Goal: Transaction & Acquisition: Obtain resource

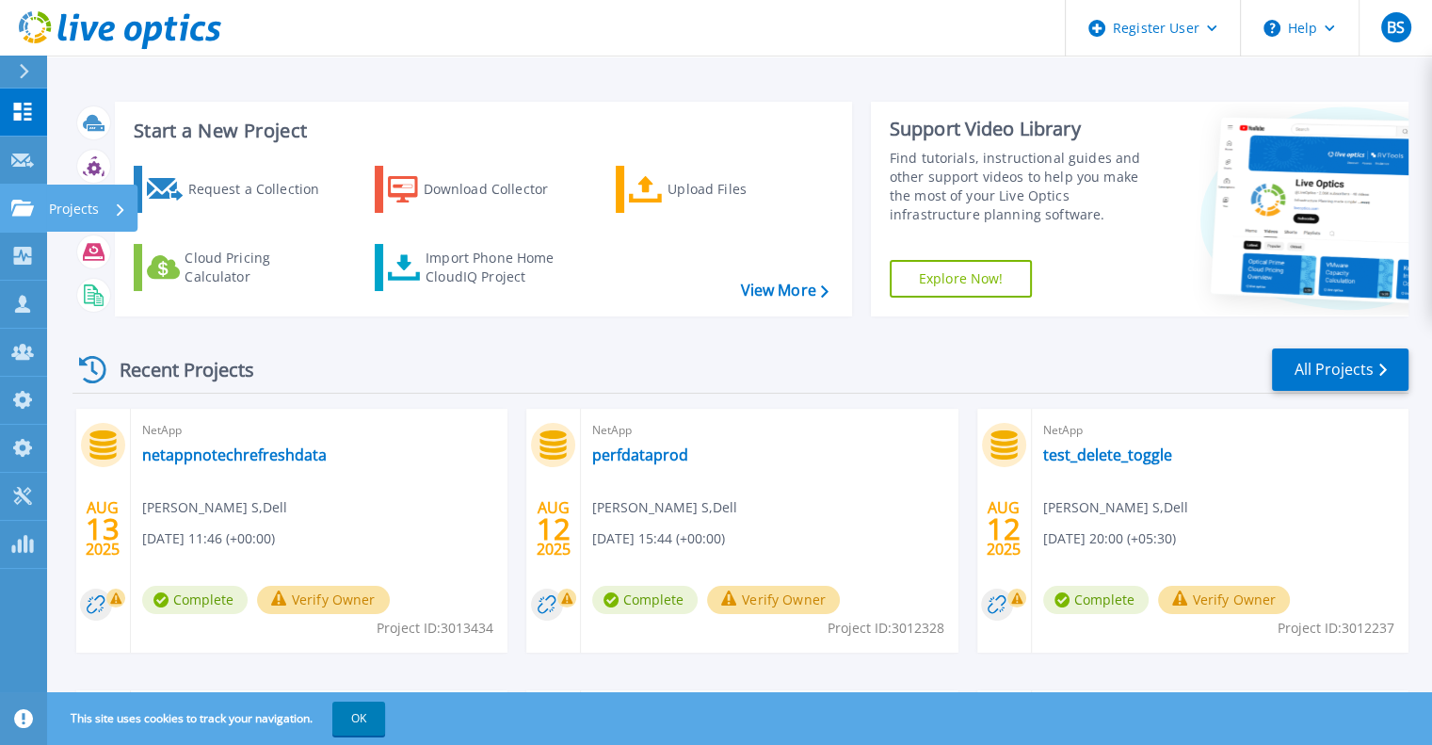
click at [24, 224] on link "Projects Projects" at bounding box center [23, 209] width 47 height 48
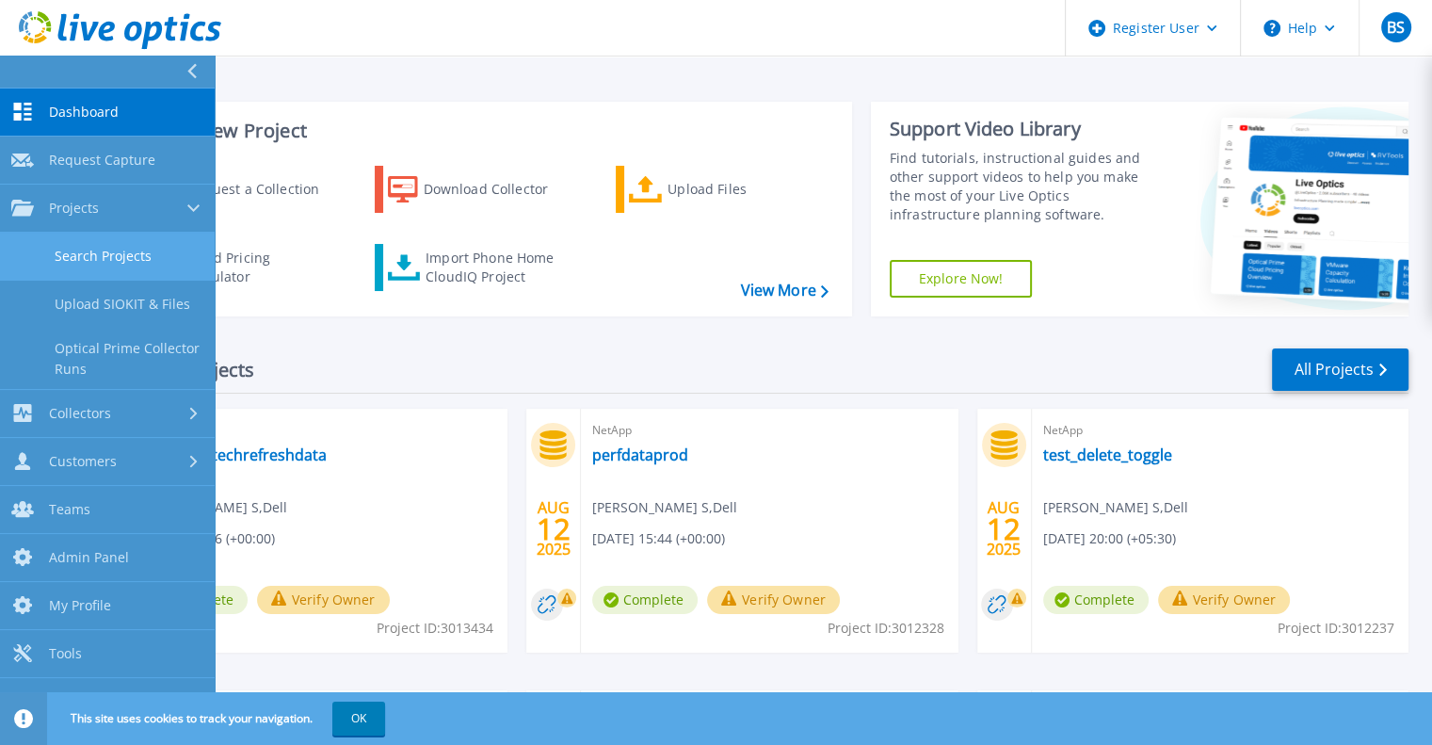
click at [64, 252] on link "Search Projects" at bounding box center [107, 257] width 215 height 48
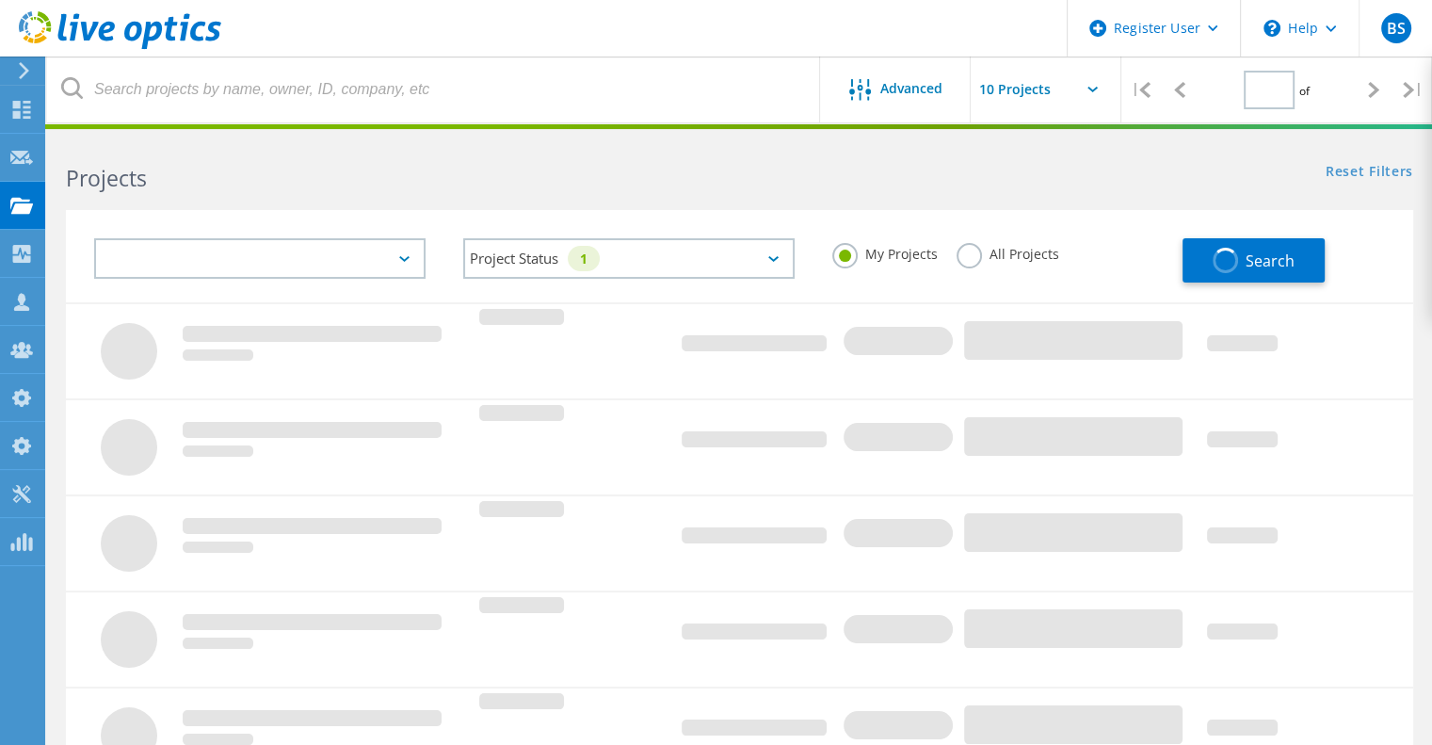
type input "1"
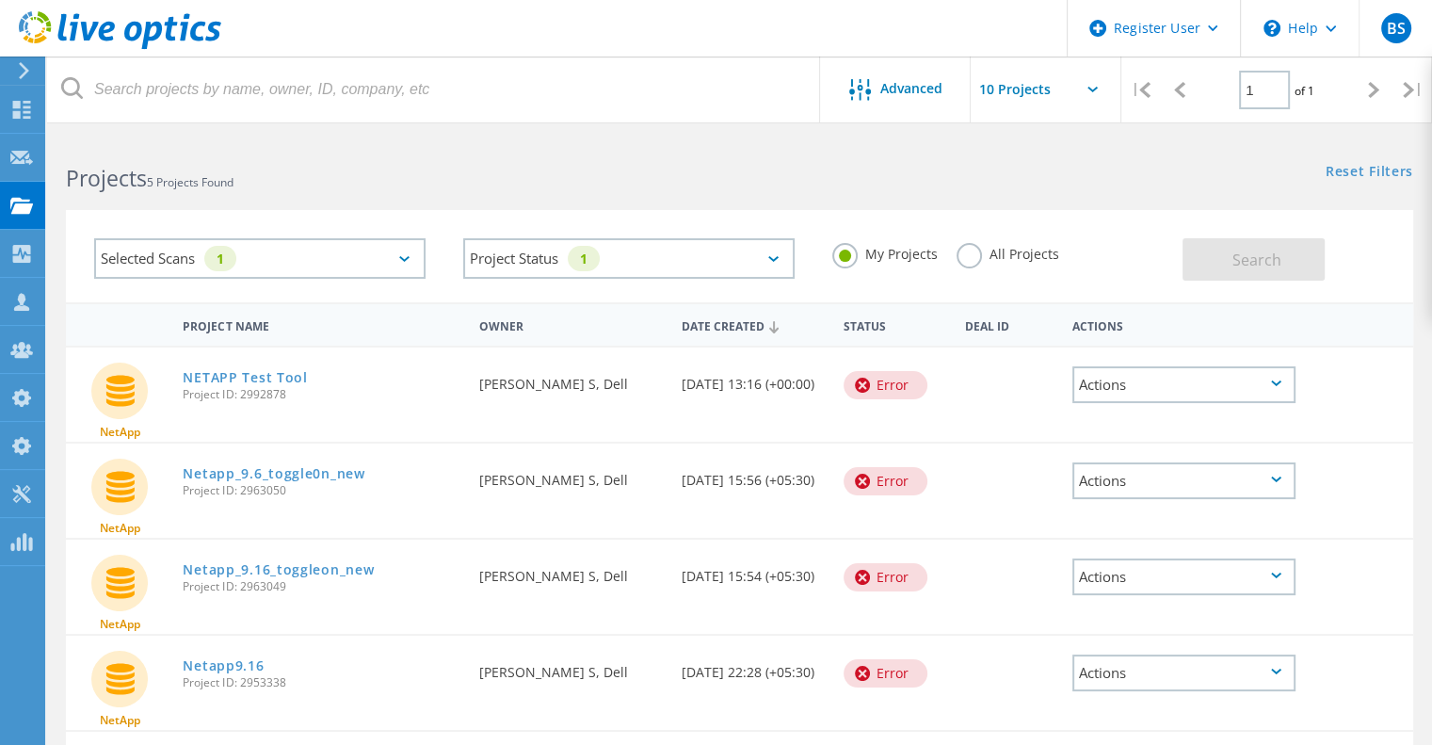
click at [407, 265] on div "Selected Scans 1" at bounding box center [259, 258] width 331 height 40
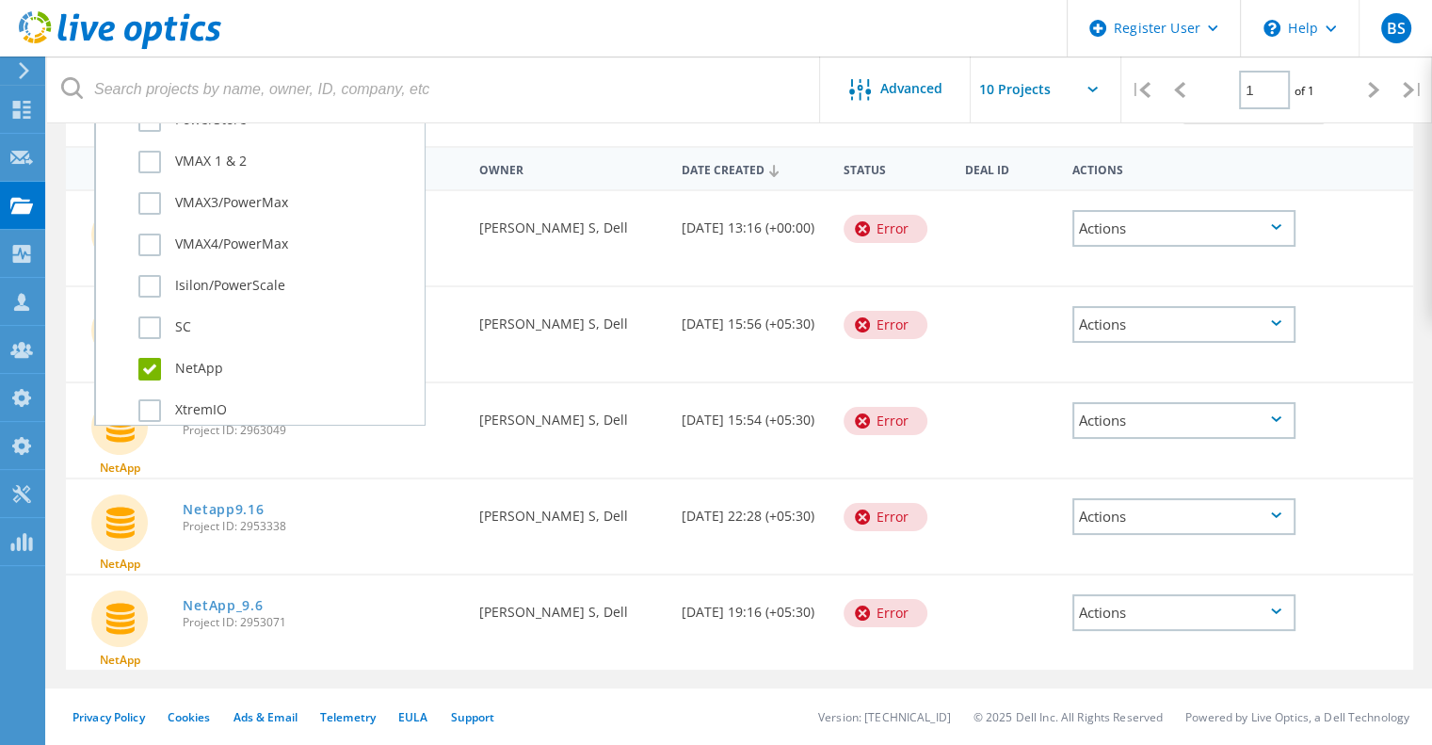
scroll to position [618, 0]
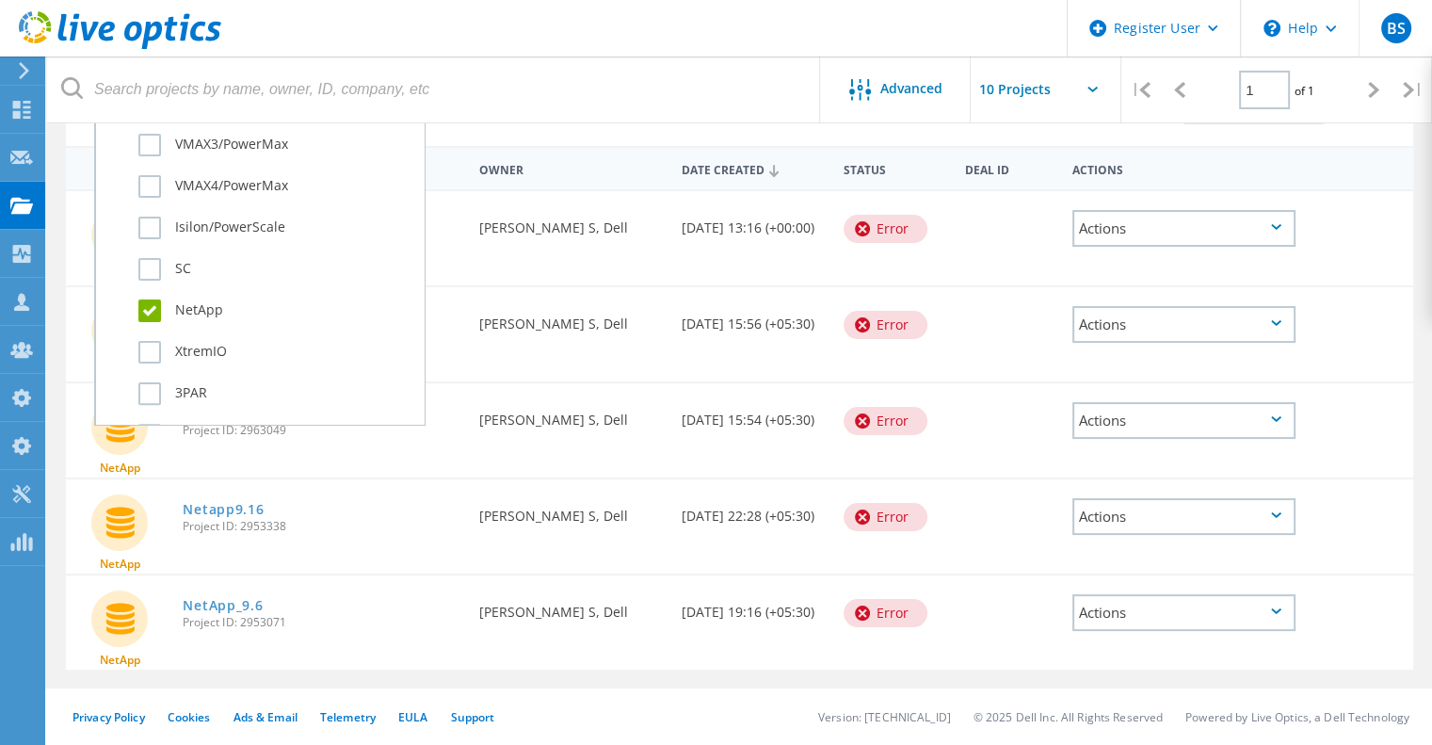
click at [183, 313] on label "NetApp" at bounding box center [276, 310] width 276 height 23
click at [0, 0] on input "NetApp" at bounding box center [0, 0] width 0 height 0
click at [182, 229] on label "Isilon/PowerScale" at bounding box center [276, 228] width 276 height 23
click at [0, 0] on input "Isilon/PowerScale" at bounding box center [0, 0] width 0 height 0
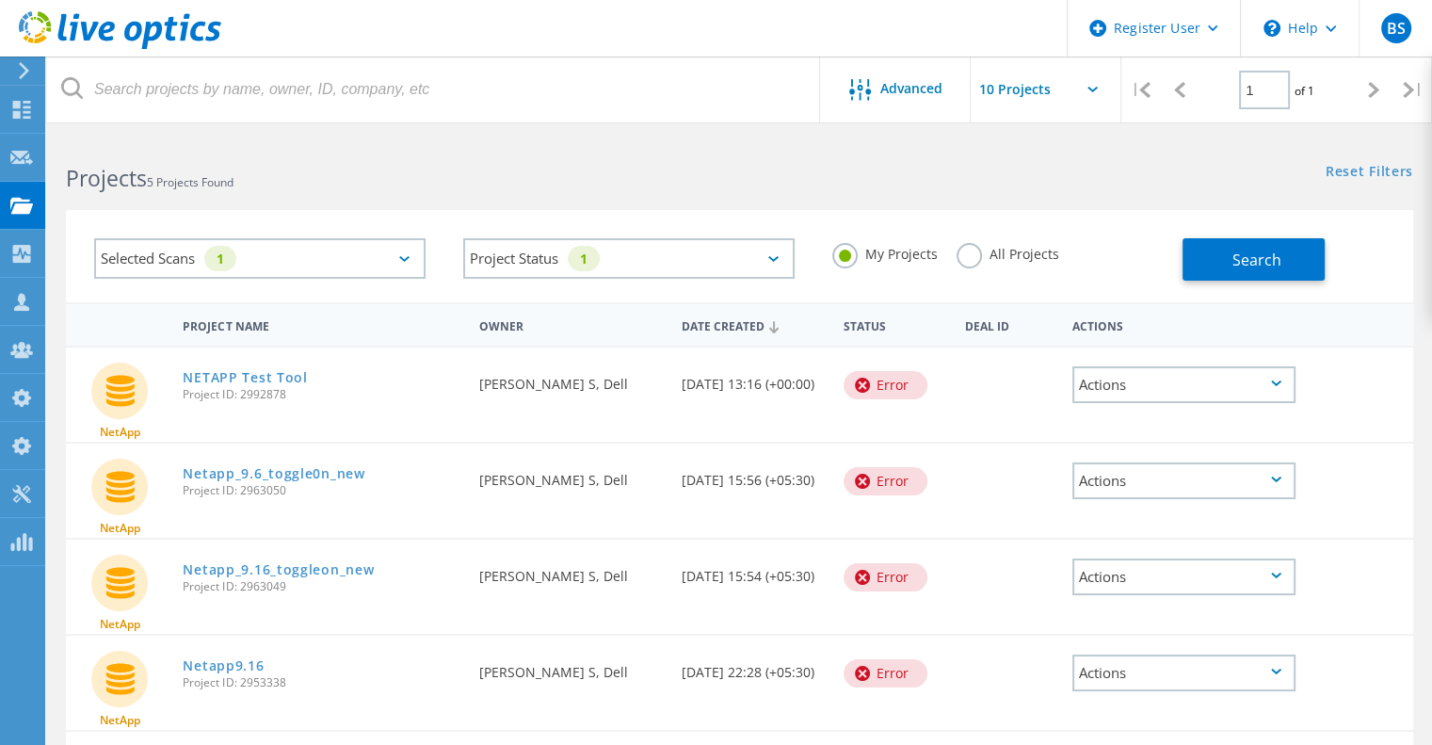
click at [1035, 252] on label "All Projects" at bounding box center [1007, 252] width 103 height 18
click at [0, 0] on input "All Projects" at bounding box center [0, 0] width 0 height 0
click at [1269, 263] on span "Search" at bounding box center [1256, 259] width 49 height 21
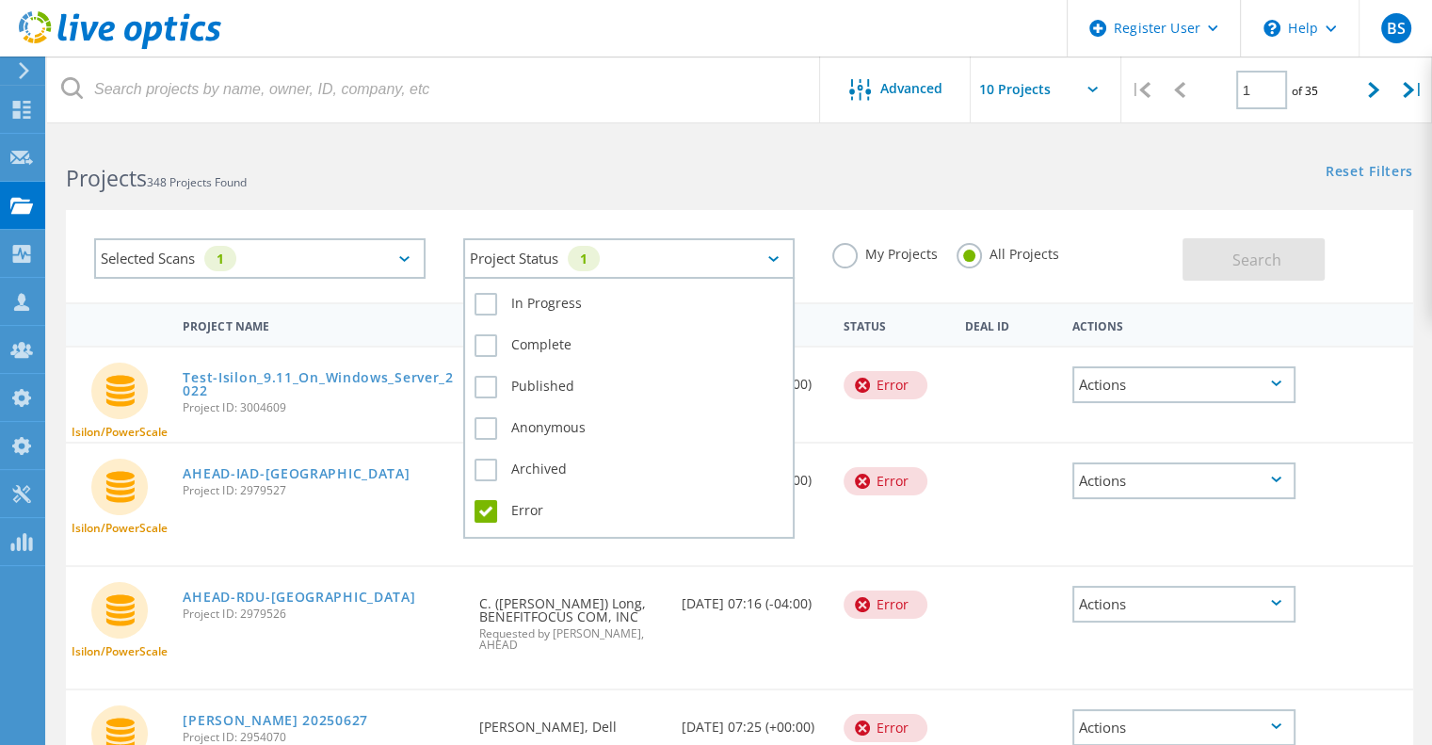
click at [668, 265] on div "Project Status 1" at bounding box center [628, 258] width 331 height 40
click at [520, 507] on label "Error" at bounding box center [628, 511] width 309 height 23
click at [0, 0] on input "Error" at bounding box center [0, 0] width 0 height 0
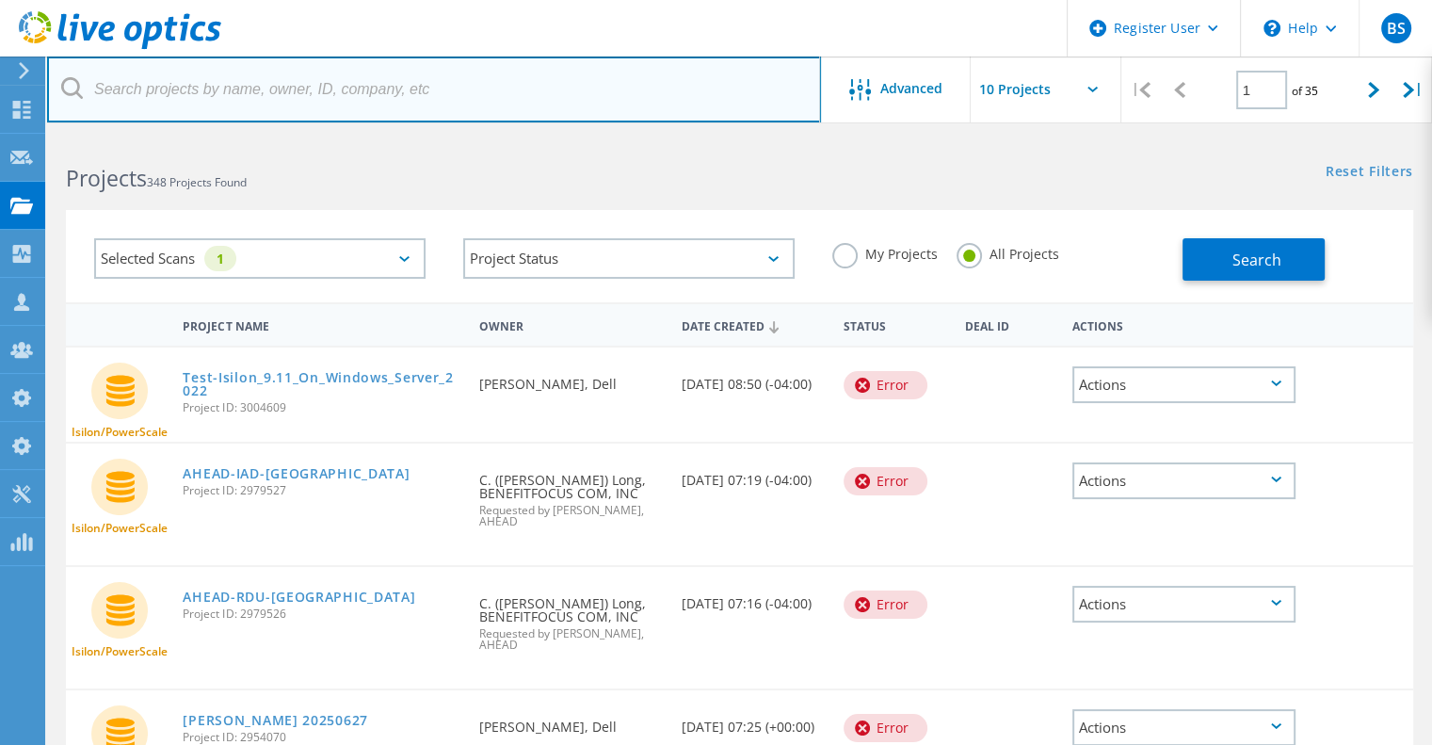
click at [569, 116] on input "text" at bounding box center [434, 89] width 774 height 66
type input "[PERSON_NAME]"
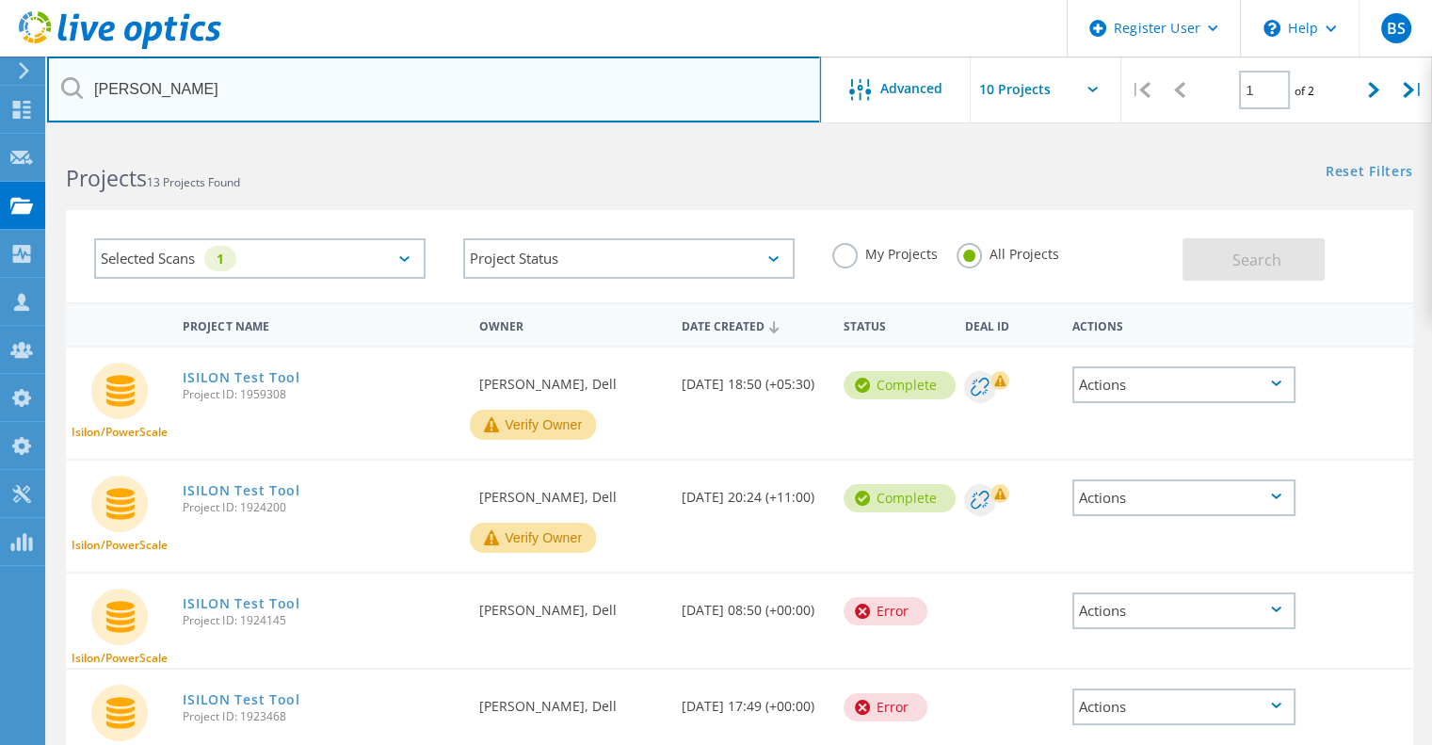
scroll to position [108, 0]
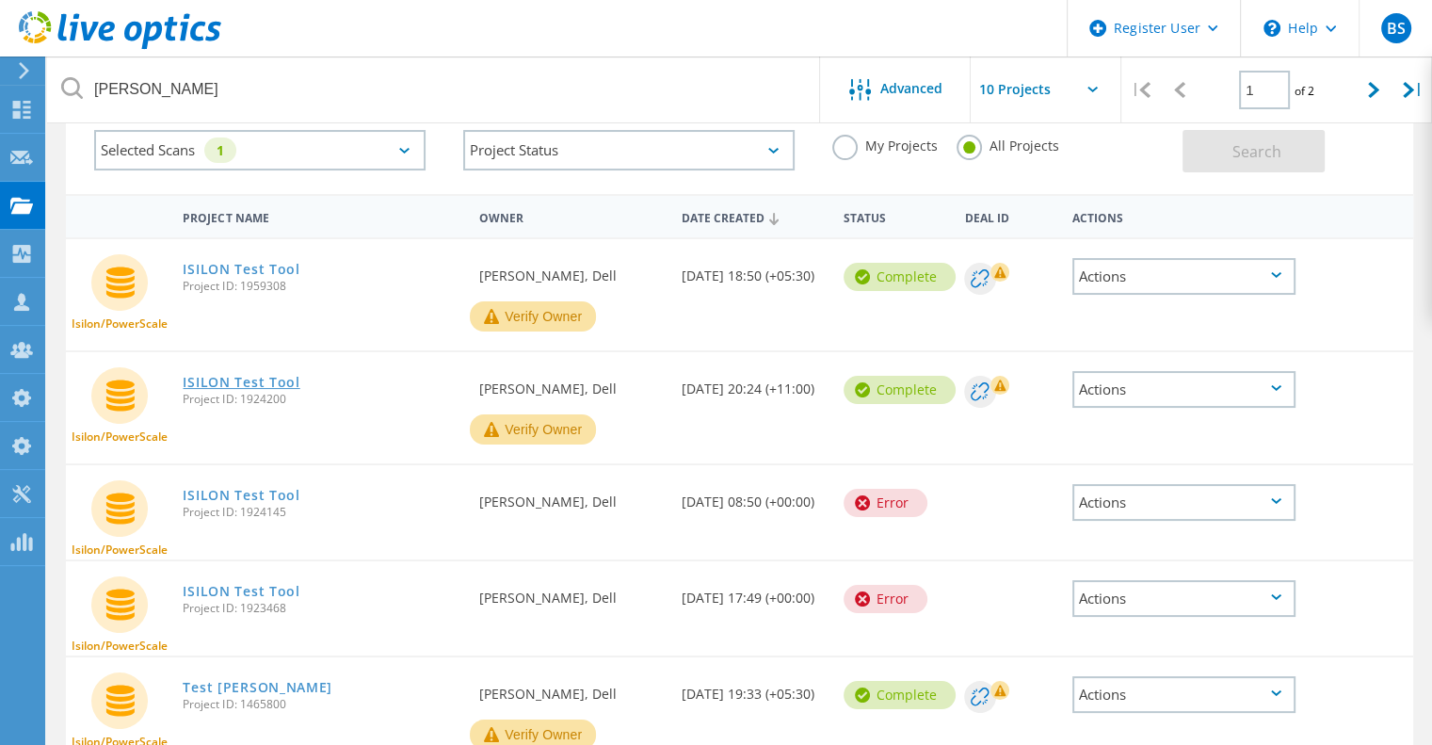
drag, startPoint x: 249, startPoint y: 383, endPoint x: 280, endPoint y: 384, distance: 30.1
click at [280, 384] on div "ISILON Test Tool Project ID: 1924200" at bounding box center [321, 388] width 297 height 72
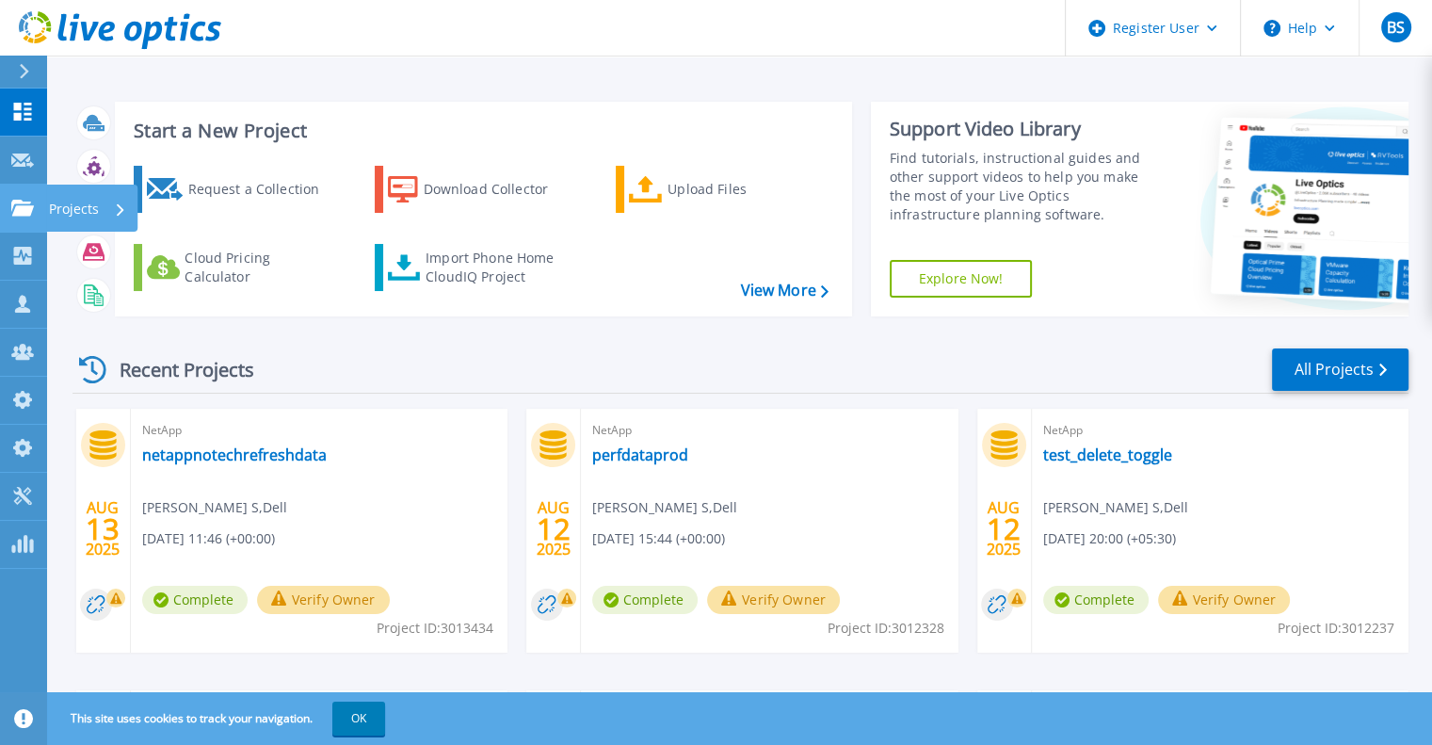
click at [22, 210] on icon at bounding box center [22, 208] width 23 height 16
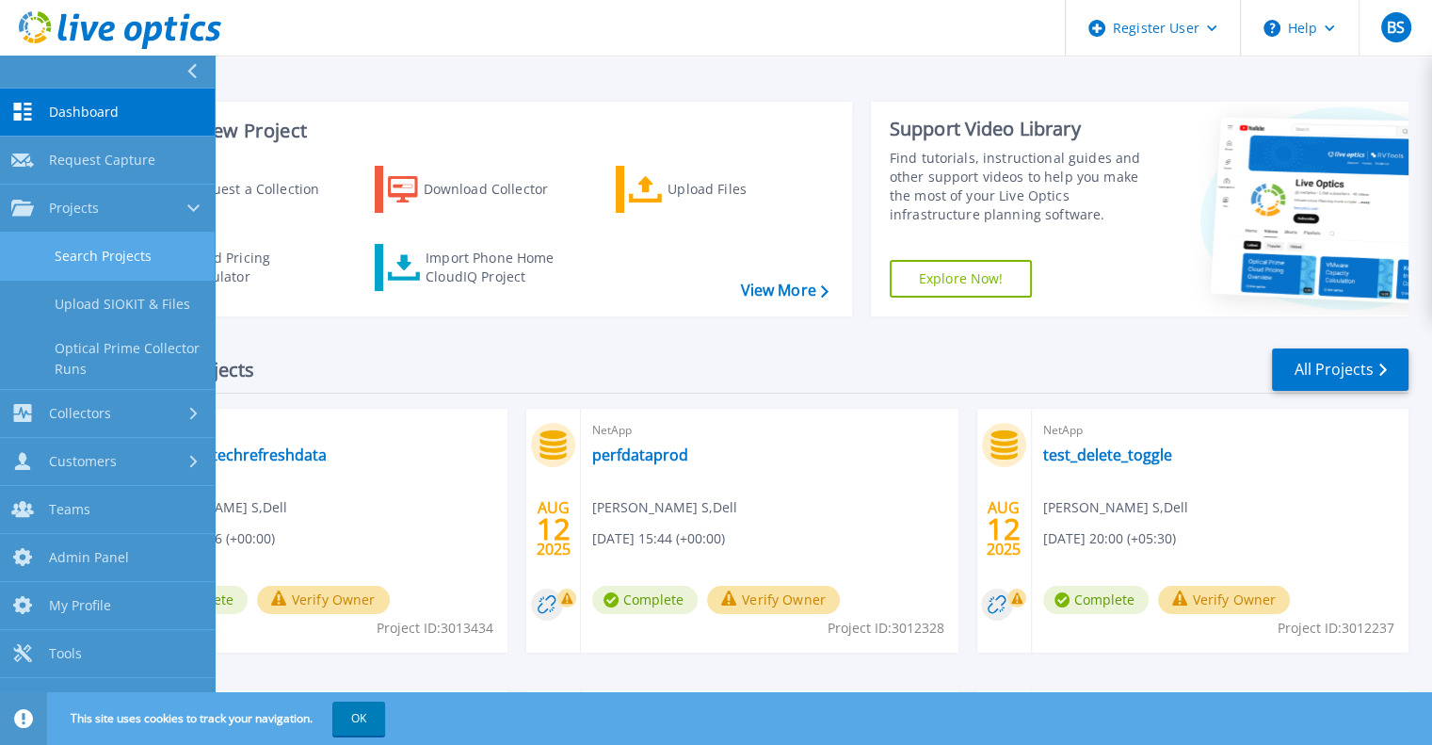
click at [149, 274] on link "Search Projects" at bounding box center [107, 257] width 215 height 48
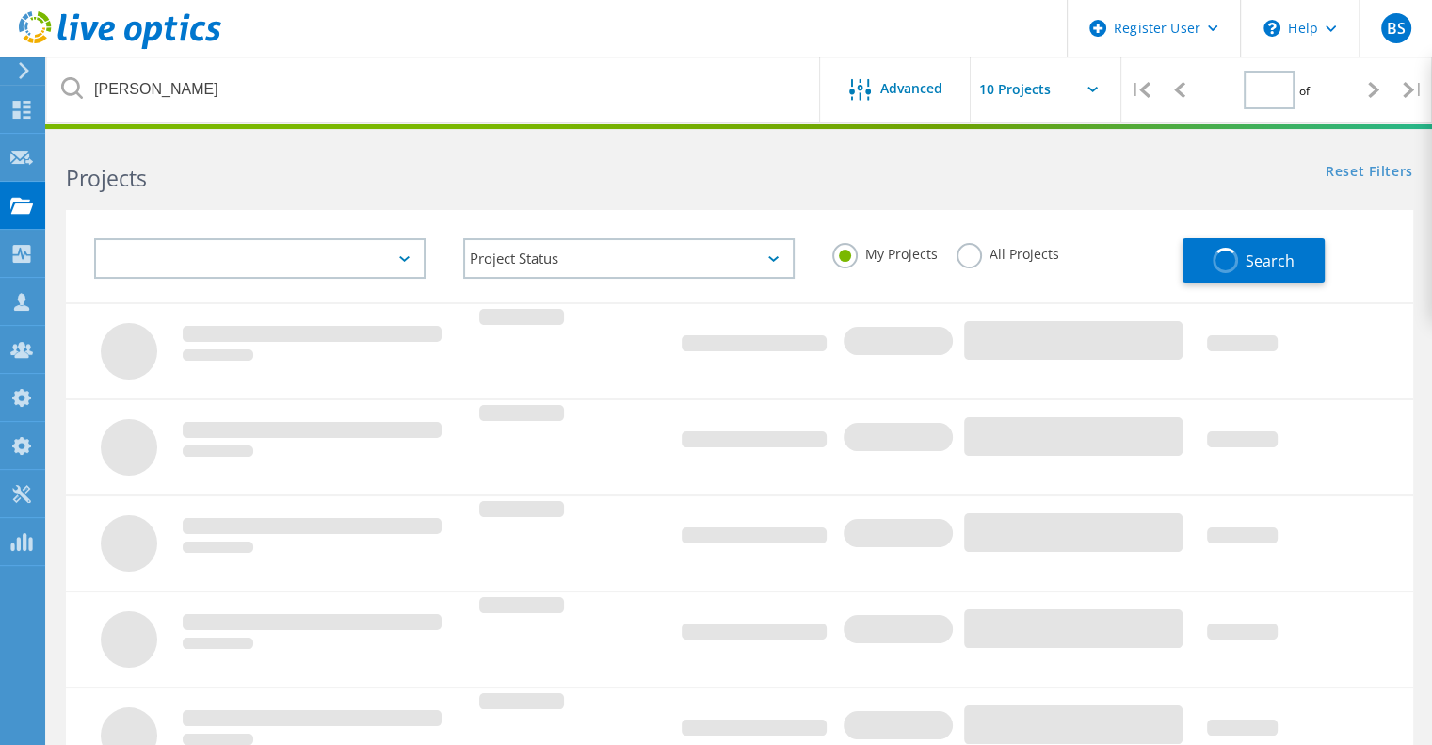
type input "1"
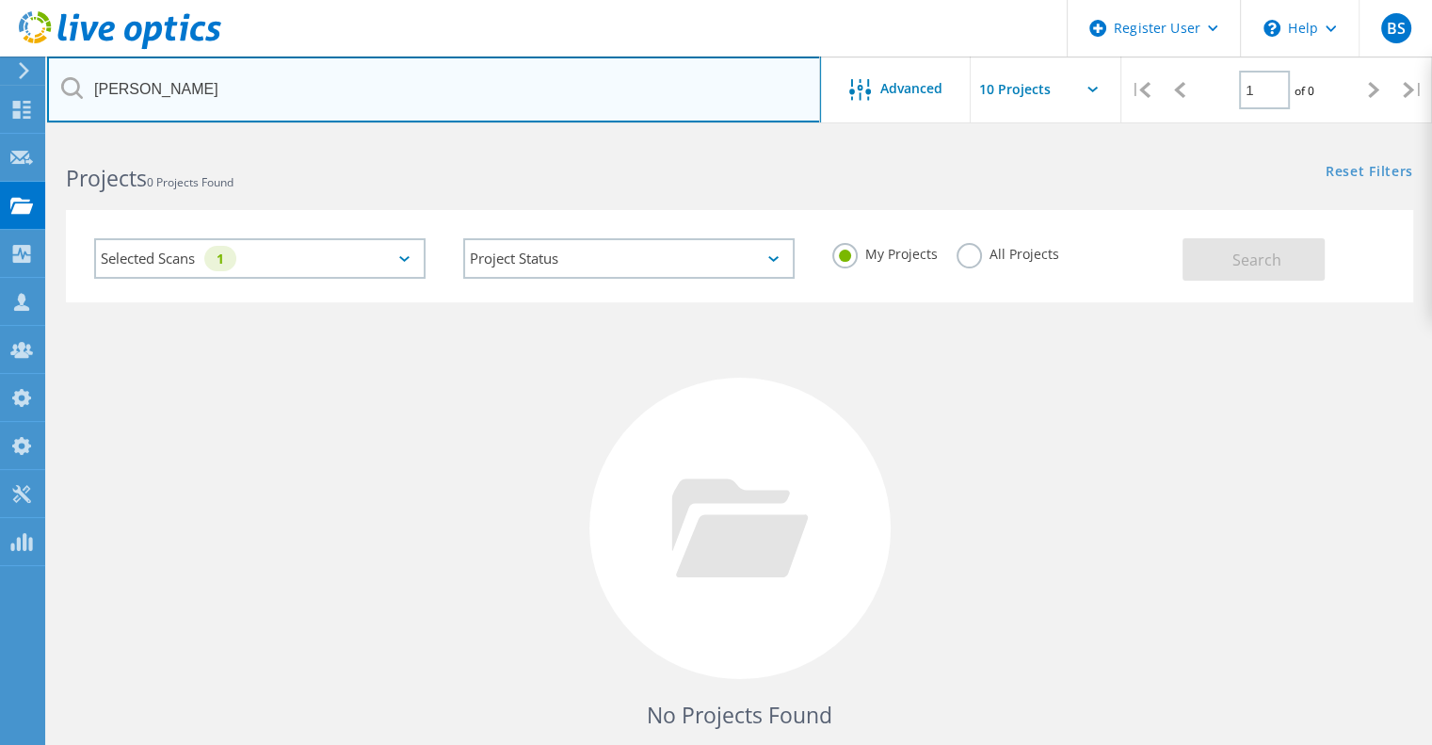
click at [320, 84] on input "[PERSON_NAME]" at bounding box center [434, 89] width 774 height 66
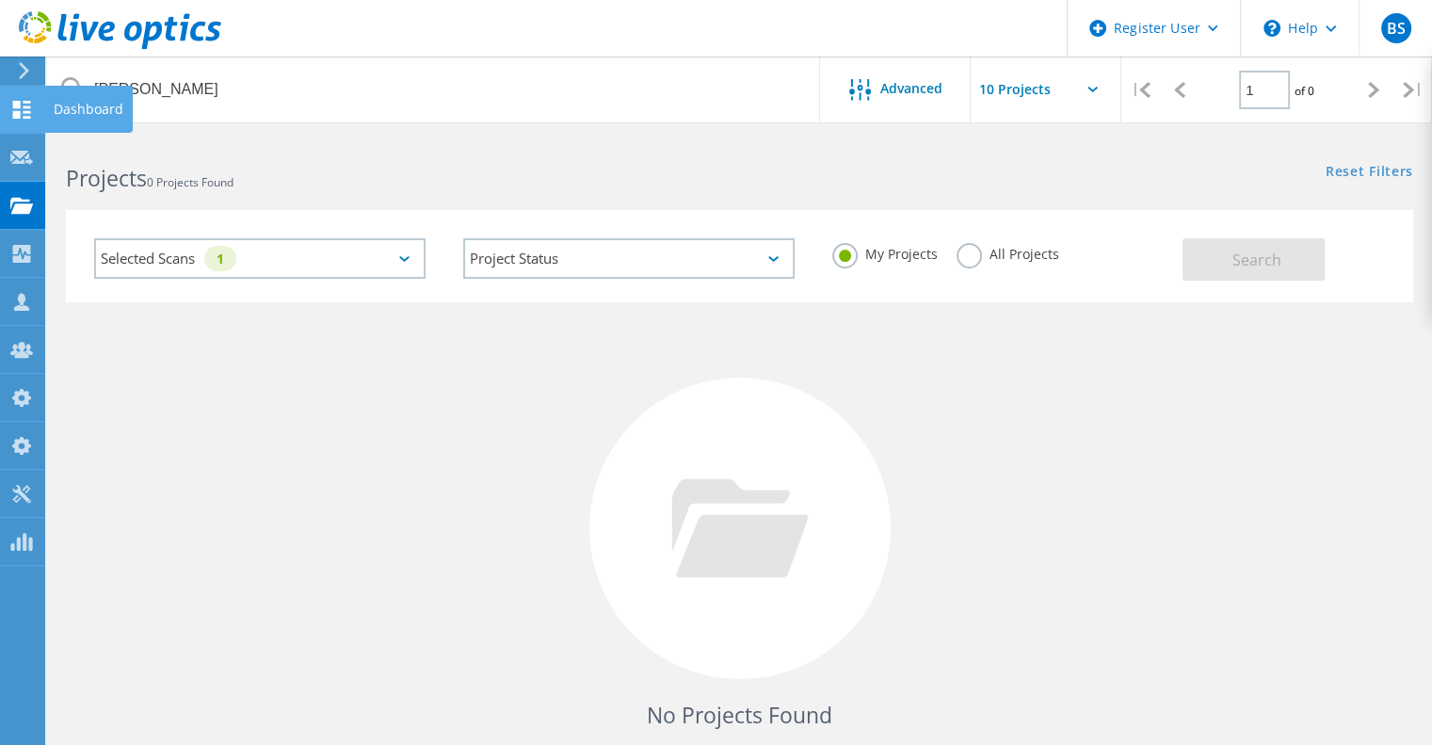
click at [19, 115] on use at bounding box center [22, 110] width 18 height 18
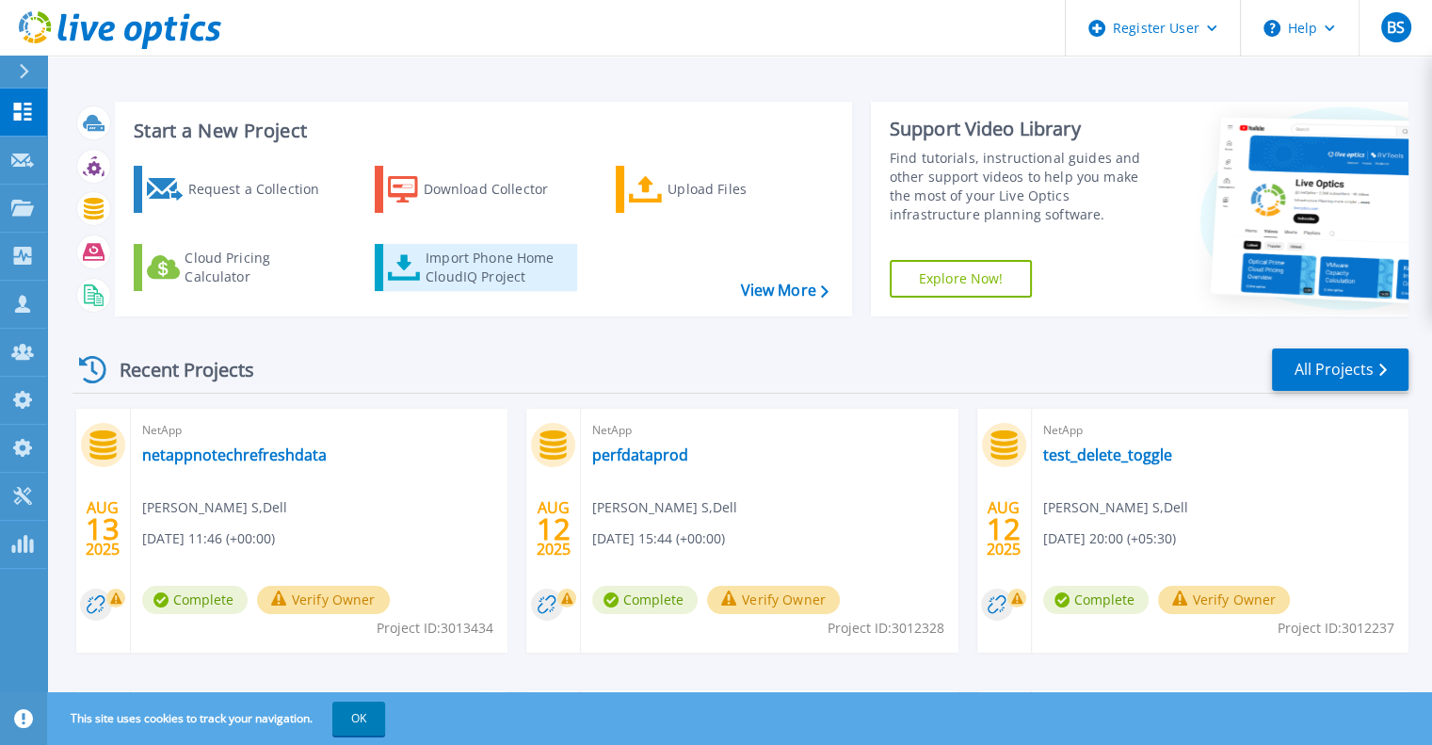
click at [481, 263] on div "Import Phone Home CloudIQ Project" at bounding box center [498, 268] width 147 height 38
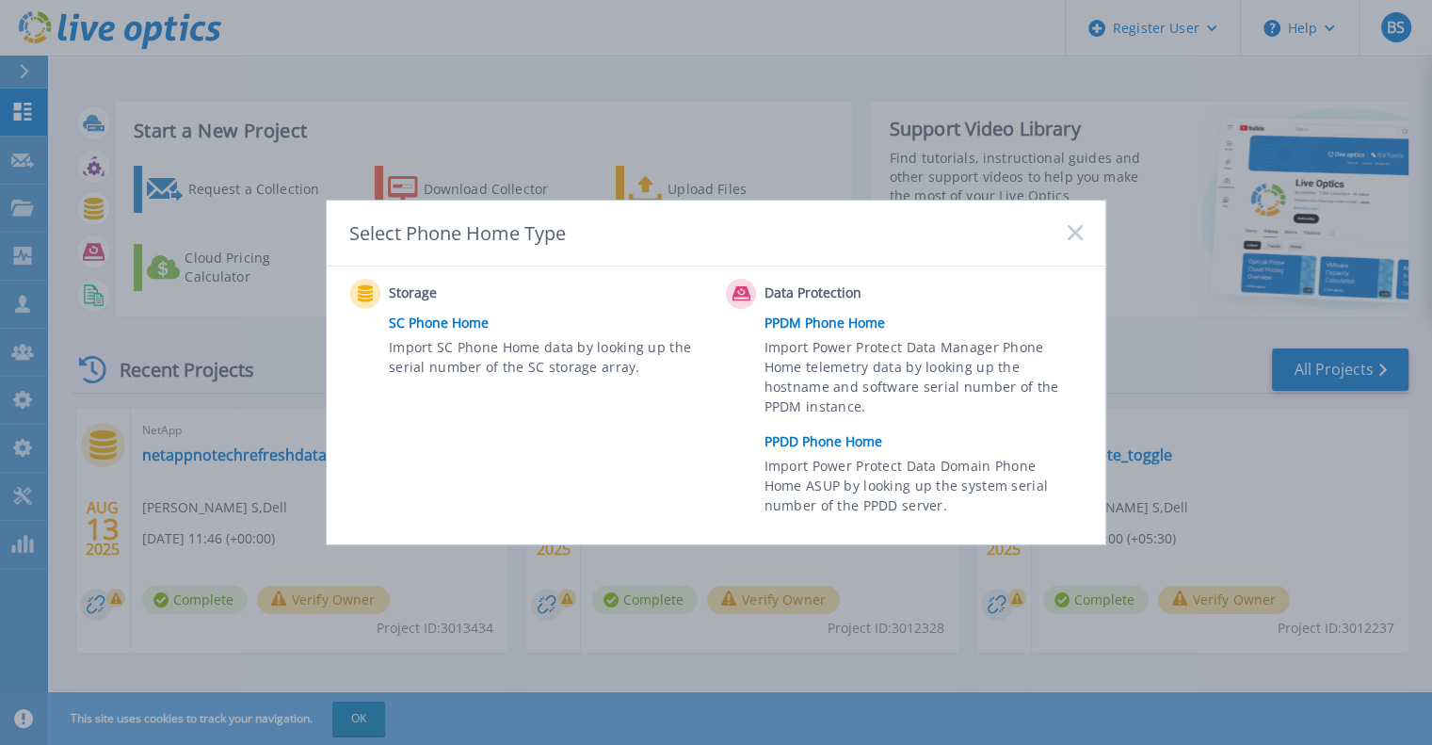
click at [478, 325] on link "SC Phone Home" at bounding box center [553, 323] width 328 height 28
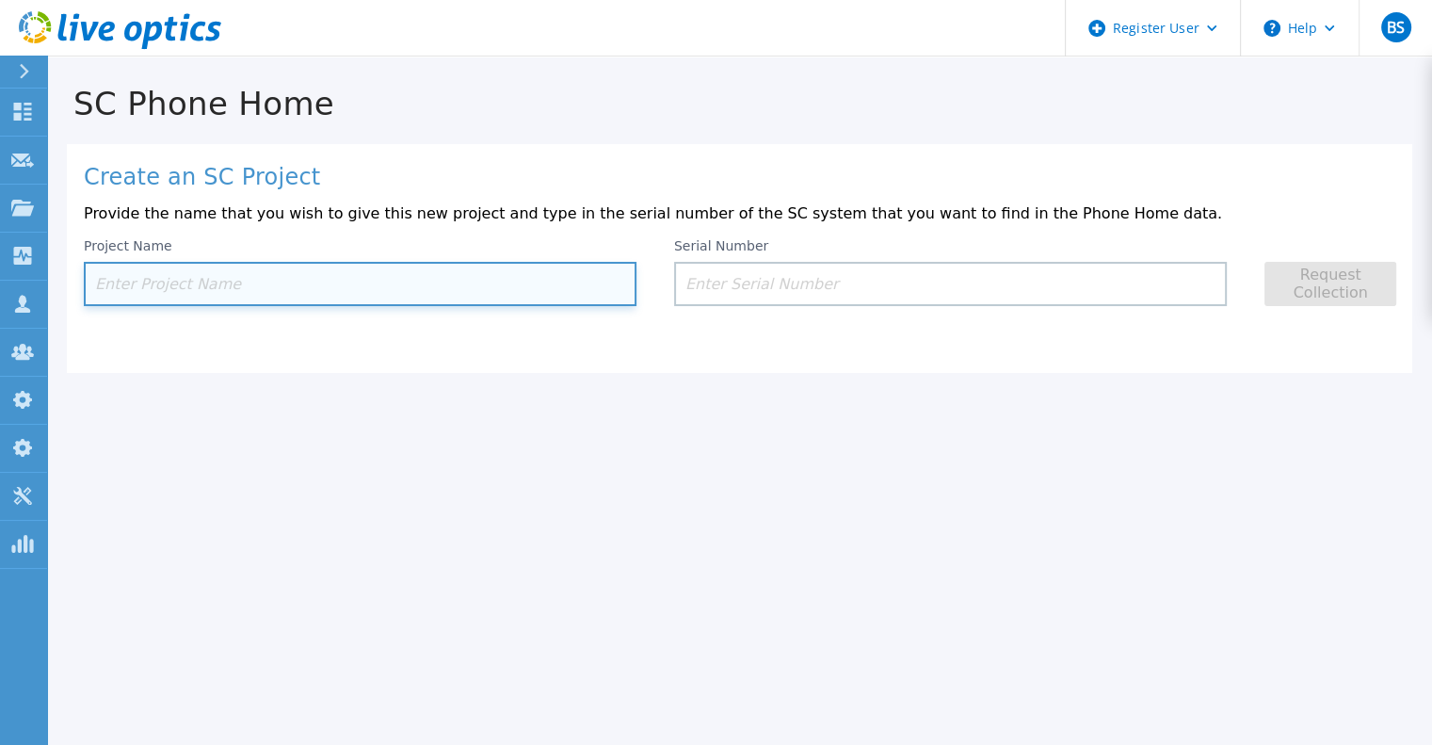
click at [446, 274] on input at bounding box center [360, 284] width 553 height 44
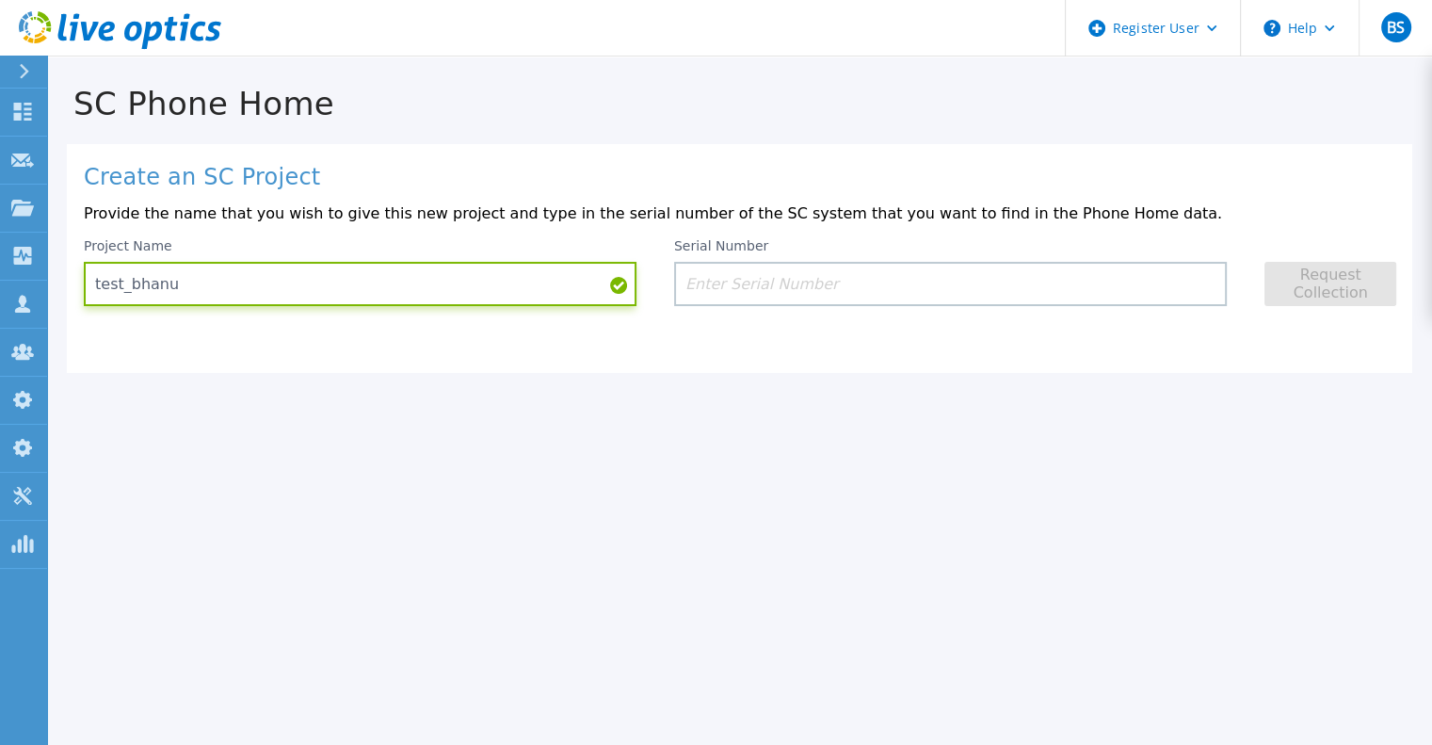
type input "test_bhanu"
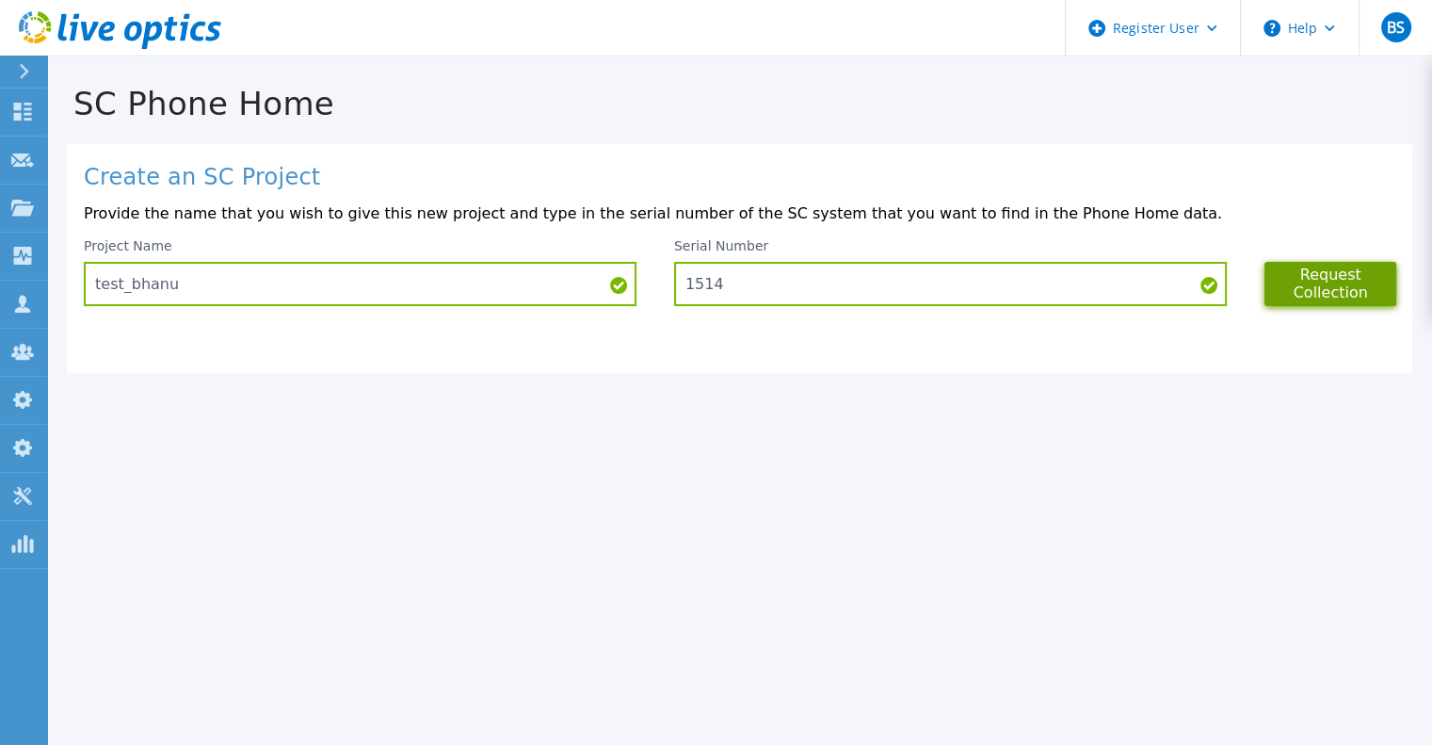
click at [1288, 289] on button "Request Collection" at bounding box center [1330, 284] width 133 height 44
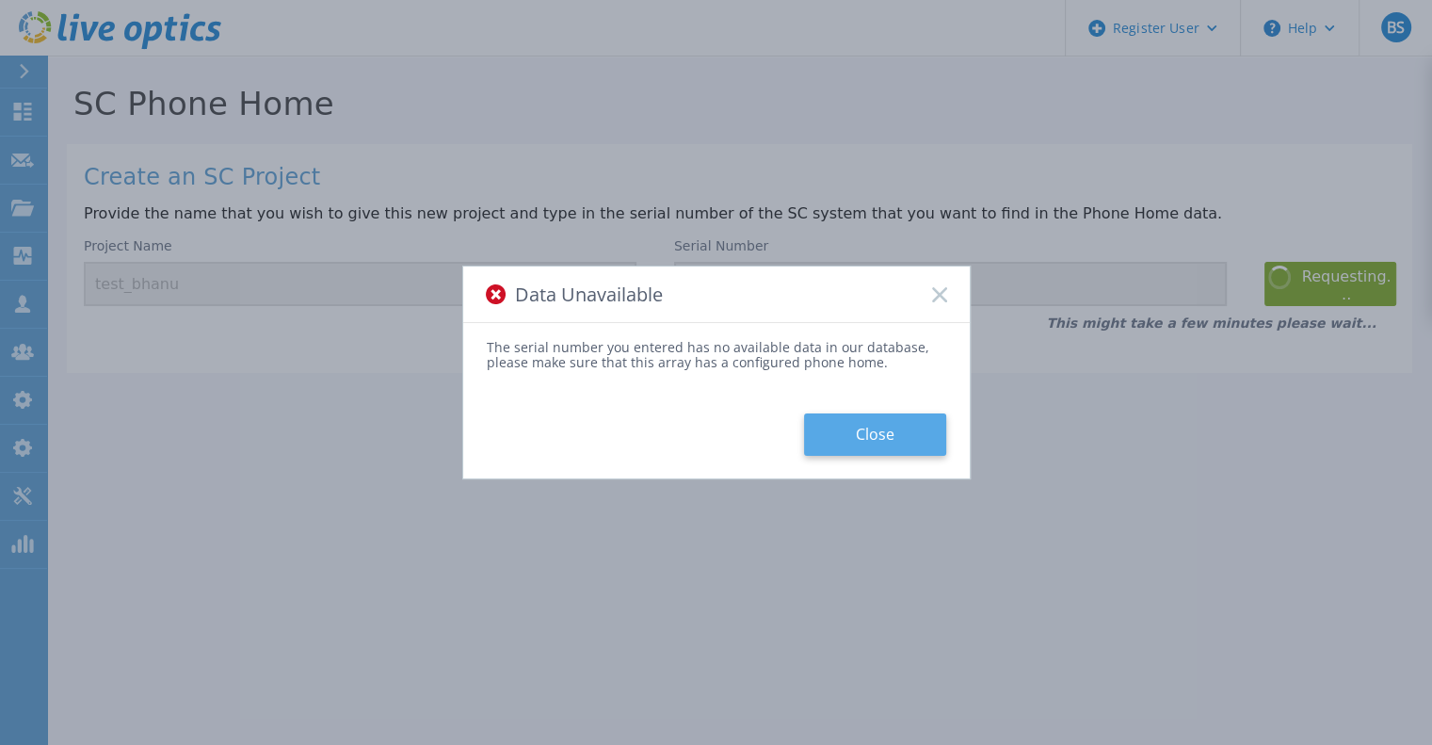
click at [913, 432] on button "Close" at bounding box center [875, 434] width 142 height 42
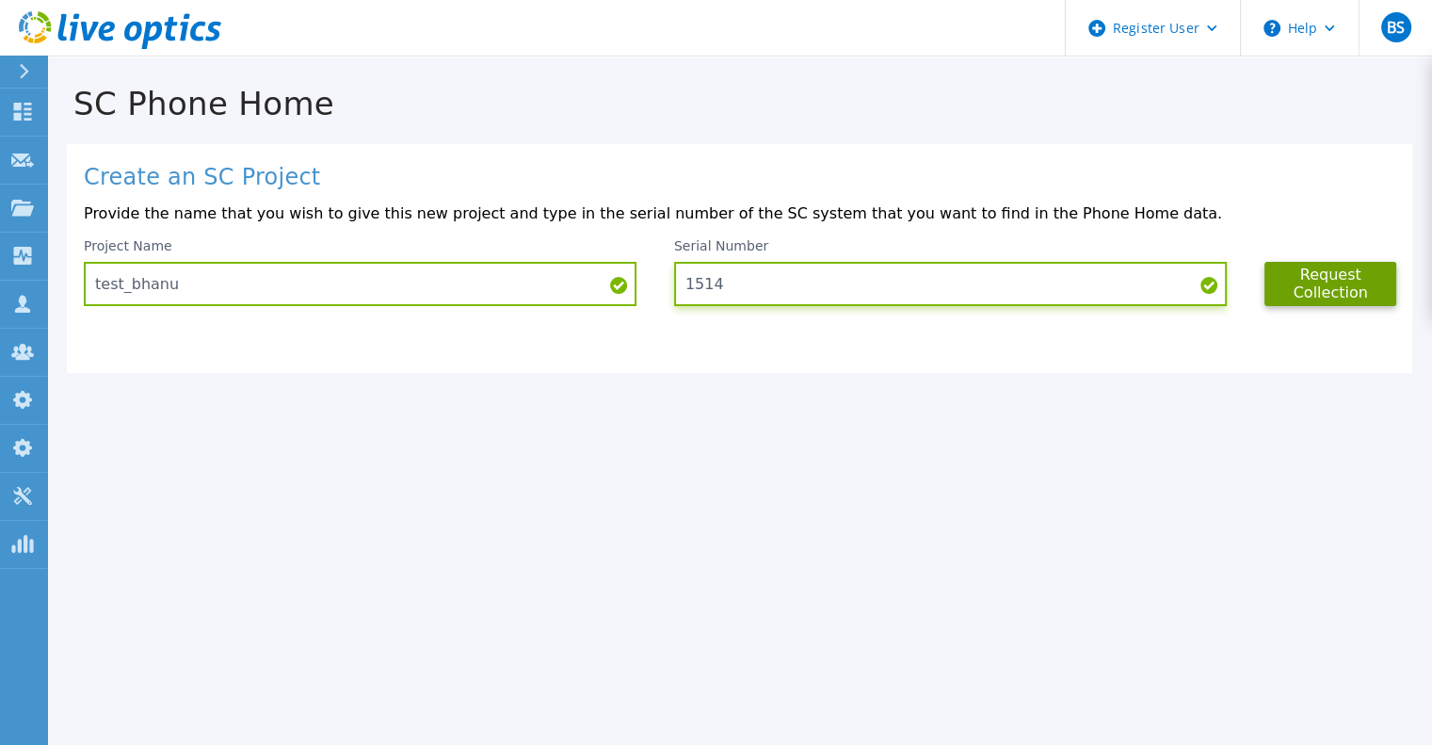
click at [744, 278] on input "1514" at bounding box center [950, 284] width 553 height 44
type input "75418"
click at [1344, 289] on button "Request Collection" at bounding box center [1330, 284] width 133 height 44
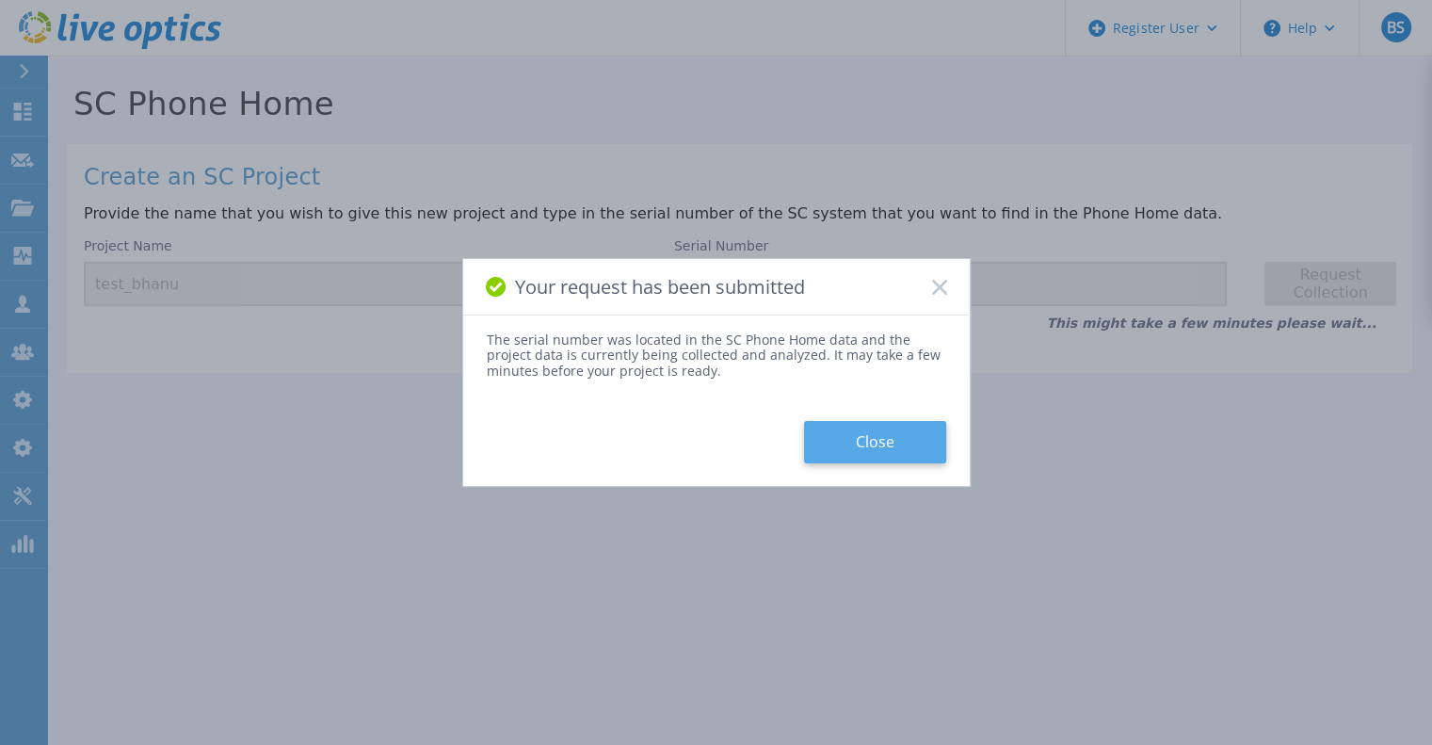
click at [869, 455] on button "Close" at bounding box center [875, 442] width 142 height 42
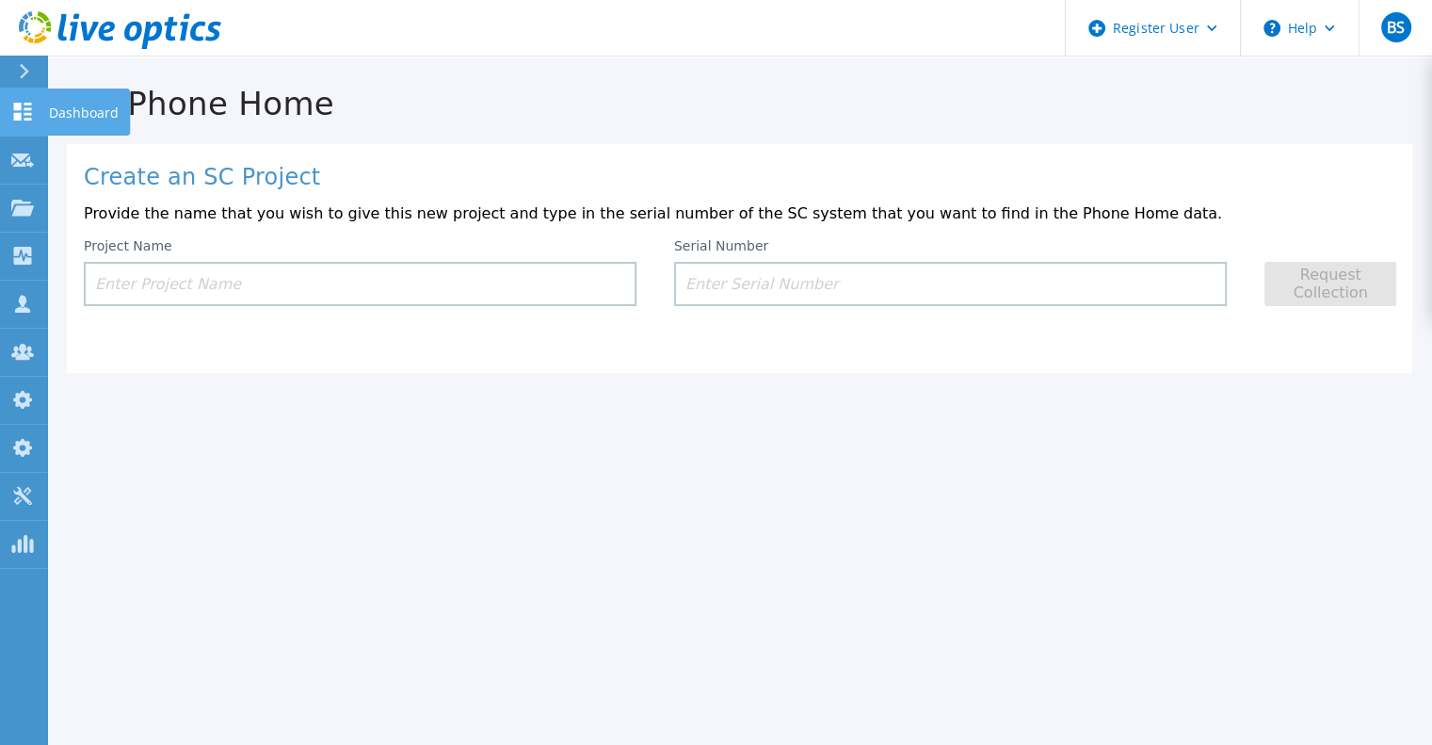
click at [19, 117] on icon at bounding box center [23, 112] width 18 height 18
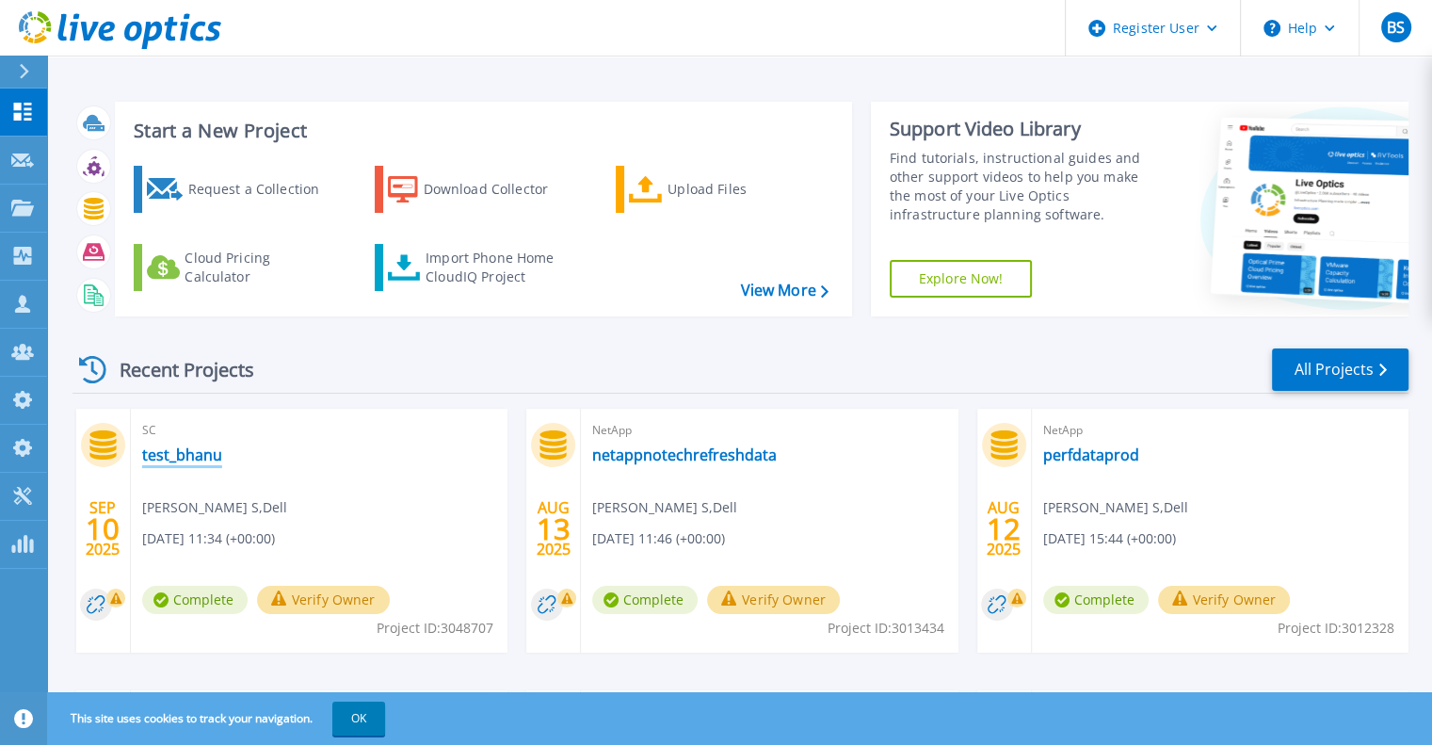
click at [169, 458] on link "test_bhanu" at bounding box center [182, 454] width 80 height 19
click at [184, 453] on link "test_bhanu" at bounding box center [182, 454] width 80 height 19
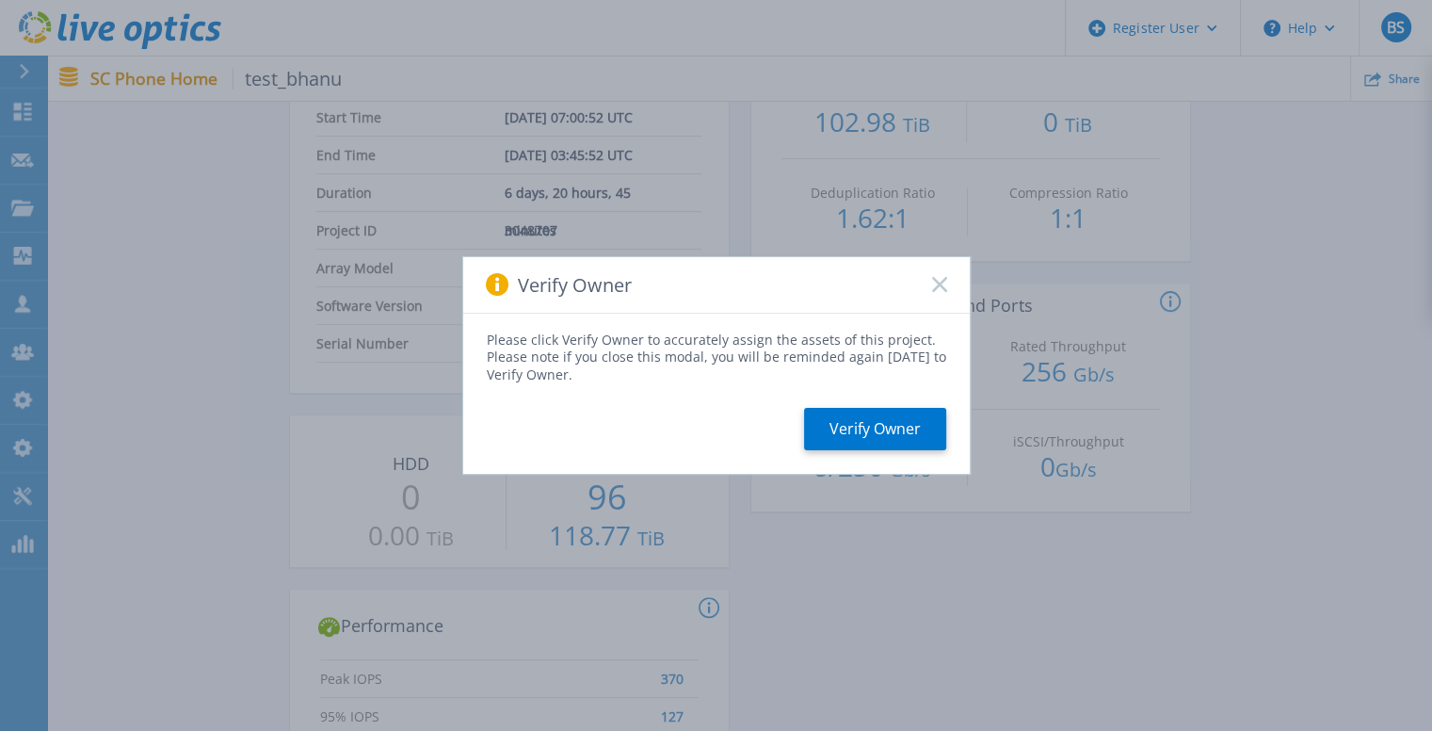
scroll to position [543, 0]
click at [944, 291] on rect at bounding box center [939, 285] width 16 height 16
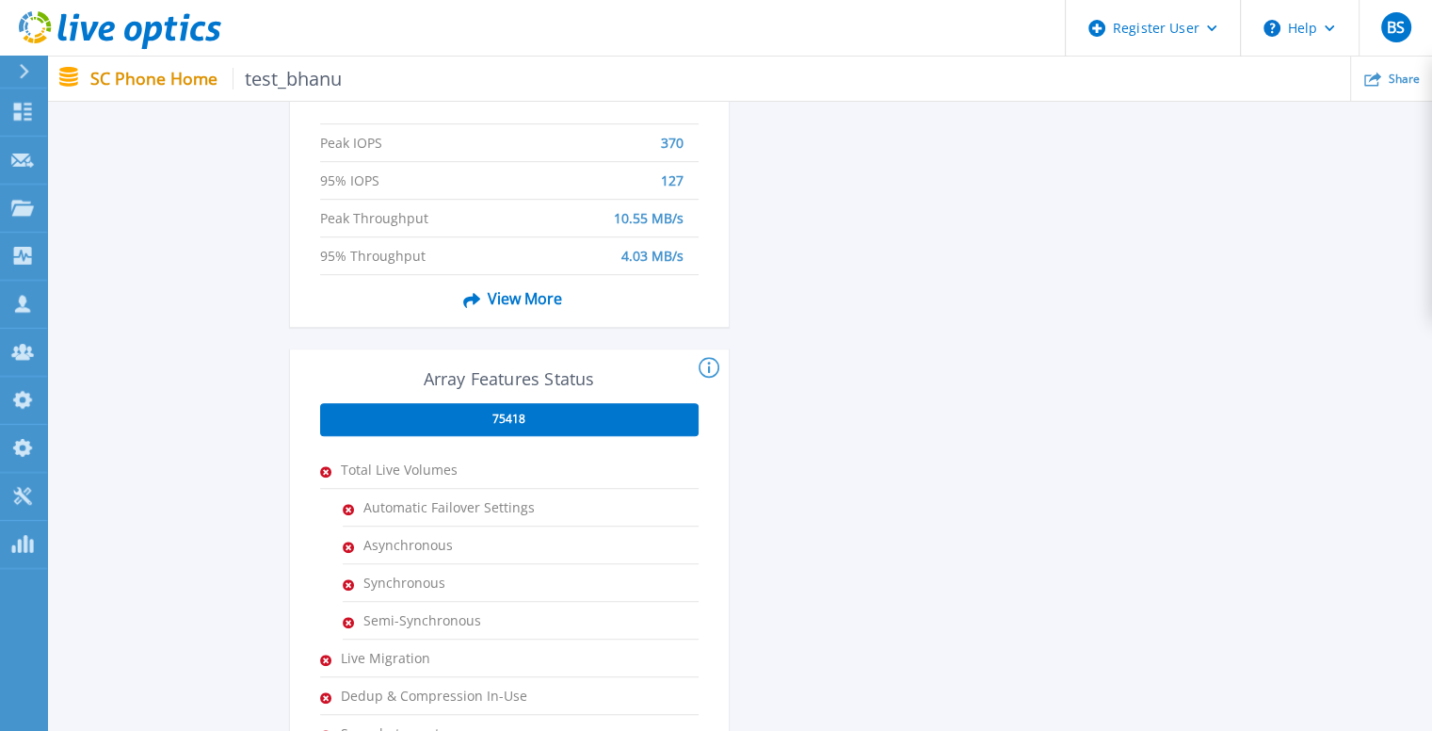
scroll to position [873, 0]
